Goal: Transaction & Acquisition: Obtain resource

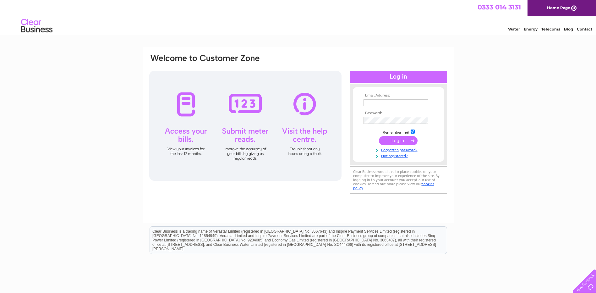
type input "thesquare-stow@hotmail.com"
click at [398, 141] on input "submit" at bounding box center [398, 140] width 39 height 9
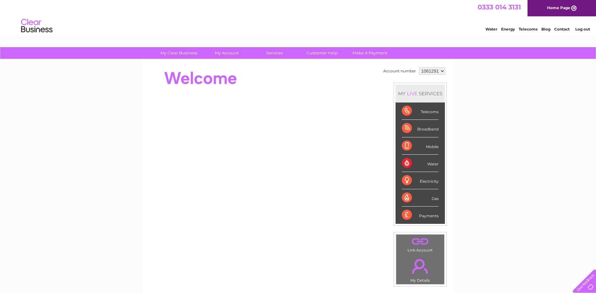
click at [419, 111] on div "Telecoms" at bounding box center [420, 110] width 37 height 17
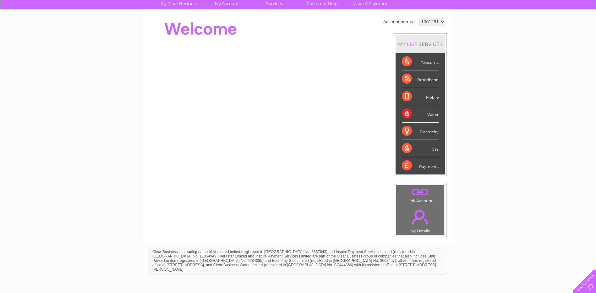
scroll to position [18, 0]
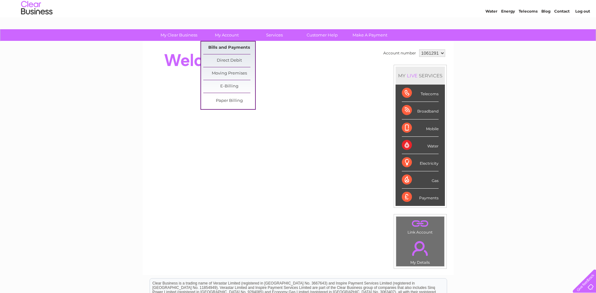
click at [219, 48] on link "Bills and Payments" at bounding box center [229, 48] width 52 height 13
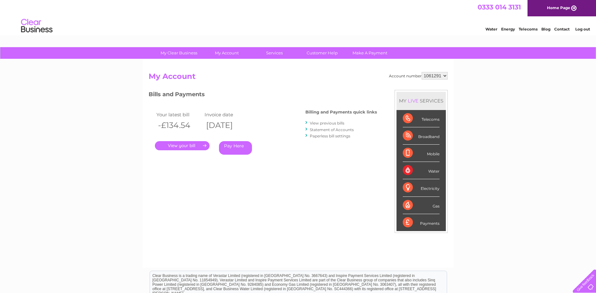
click at [191, 147] on link "." at bounding box center [182, 145] width 55 height 9
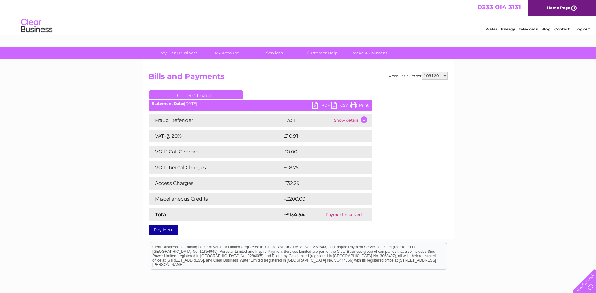
click at [325, 104] on link "PDF" at bounding box center [321, 106] width 19 height 9
click at [320, 103] on link "PDF" at bounding box center [321, 106] width 19 height 9
